Goal: Information Seeking & Learning: Learn about a topic

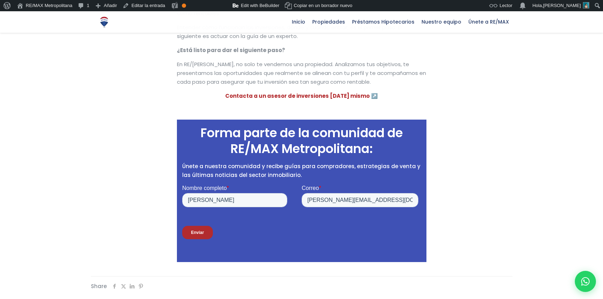
scroll to position [1425, 0]
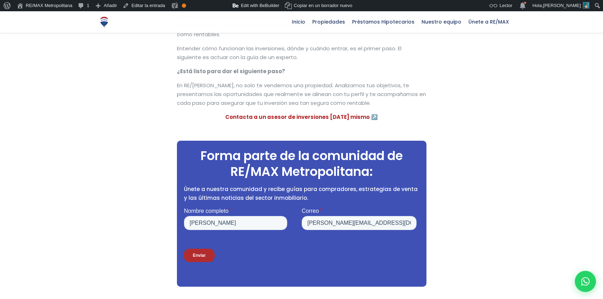
scroll to position [1405, 0]
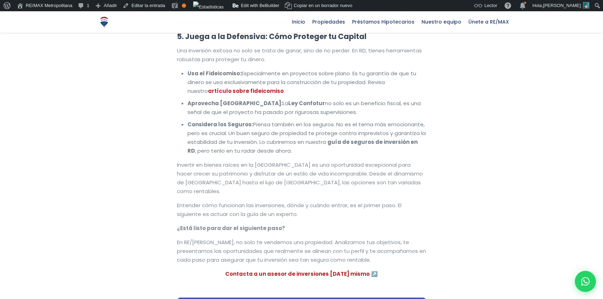
scroll to position [1081, 0]
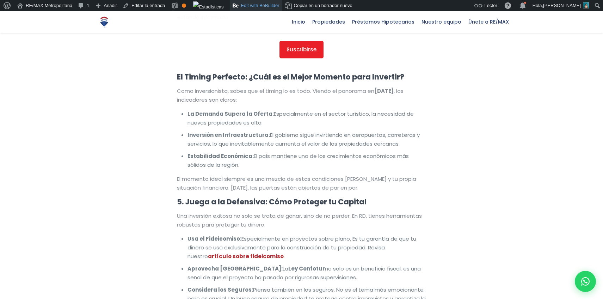
click at [243, 7] on link "Edit with BeBuilder" at bounding box center [256, 5] width 52 height 11
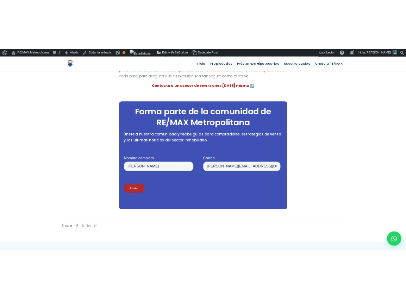
scroll to position [1475, 0]
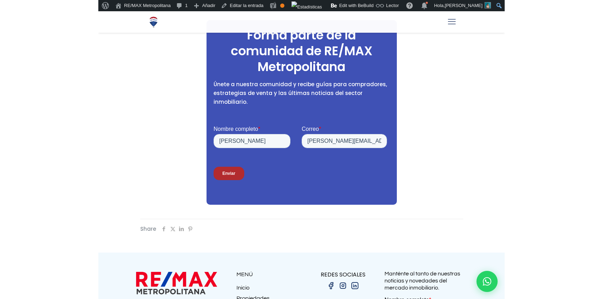
scroll to position [1590, 0]
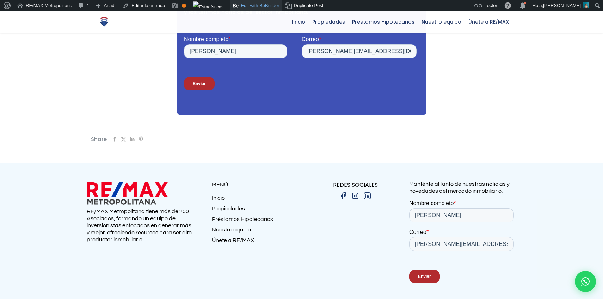
click at [256, 4] on link "Edit with BeBuilder" at bounding box center [256, 5] width 52 height 11
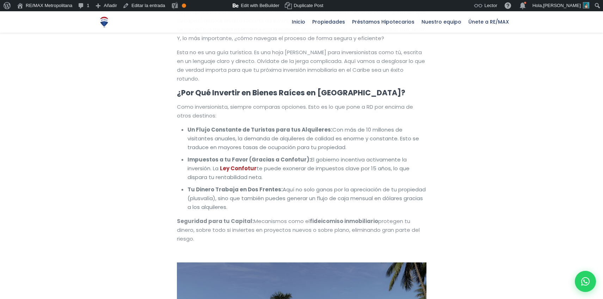
scroll to position [229, 0]
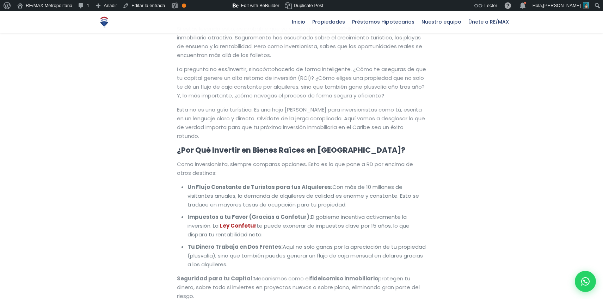
click at [186, 94] on span "hacerlo de forma inteligente. ¿Cómo te aseguras de que tu capital genere un alt…" at bounding box center [301, 82] width 249 height 34
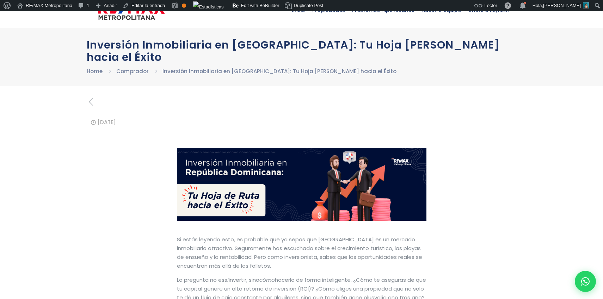
scroll to position [24, 0]
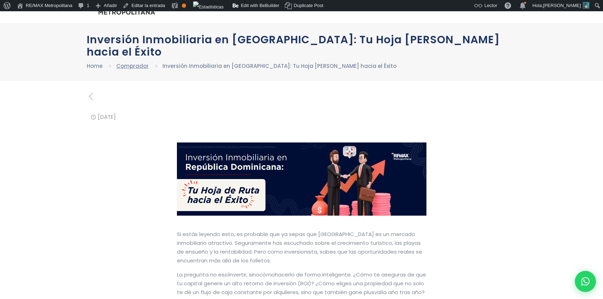
click at [131, 65] on link "Comprador" at bounding box center [132, 65] width 32 height 7
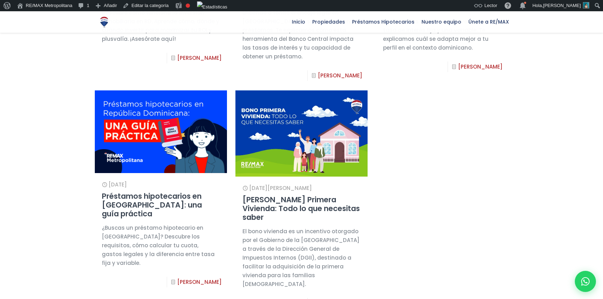
scroll to position [228, 0]
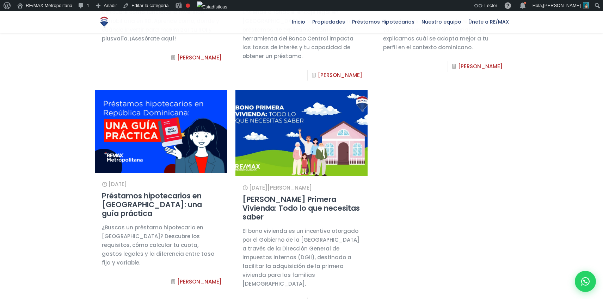
click at [270, 151] on img at bounding box center [301, 133] width 145 height 95
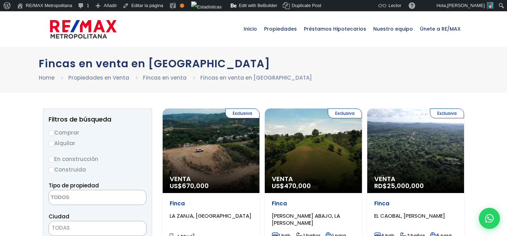
select select
